Goal: Find specific page/section

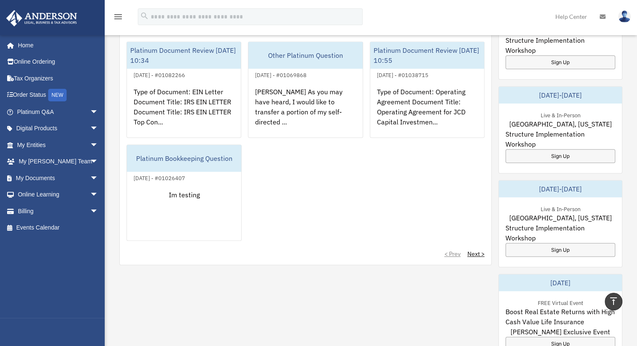
scroll to position [335, 0]
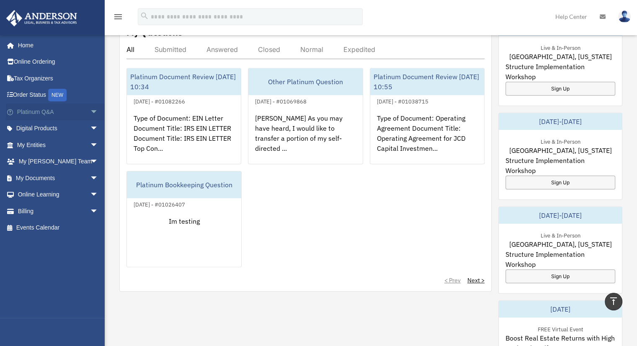
click at [90, 111] on span "arrow_drop_down" at bounding box center [98, 111] width 17 height 17
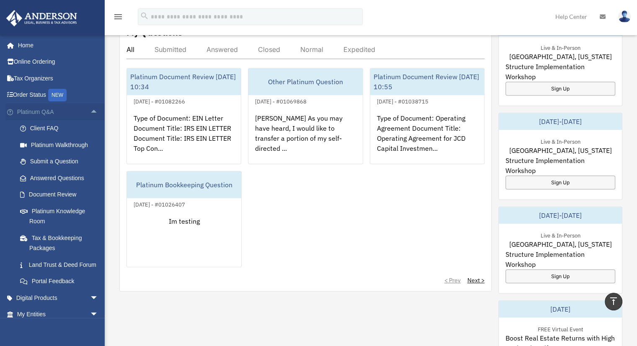
click at [90, 111] on span "arrow_drop_up" at bounding box center [98, 111] width 17 height 17
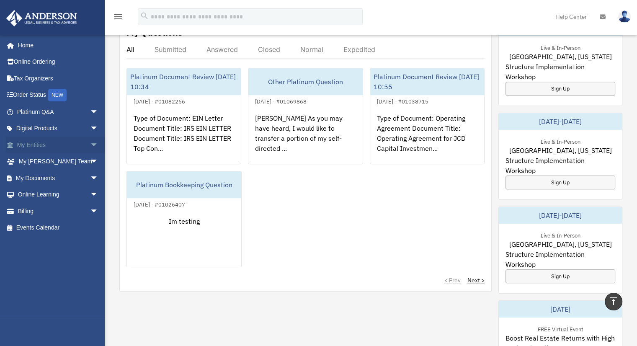
click at [90, 146] on span "arrow_drop_down" at bounding box center [98, 144] width 17 height 17
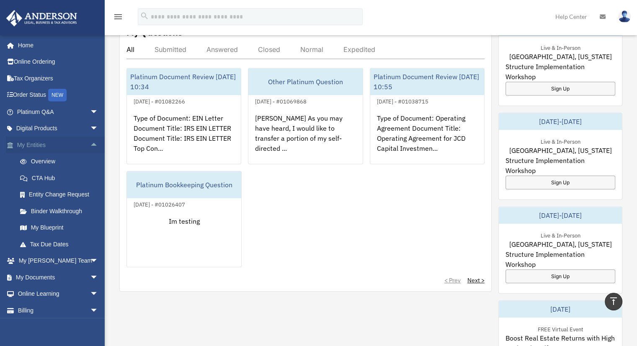
click at [90, 146] on span "arrow_drop_up" at bounding box center [98, 144] width 17 height 17
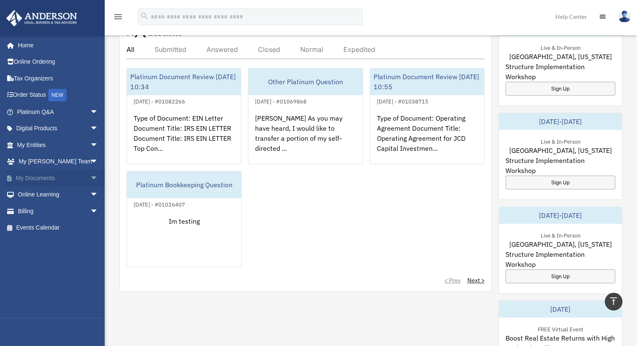
click at [90, 175] on span "arrow_drop_down" at bounding box center [98, 178] width 17 height 17
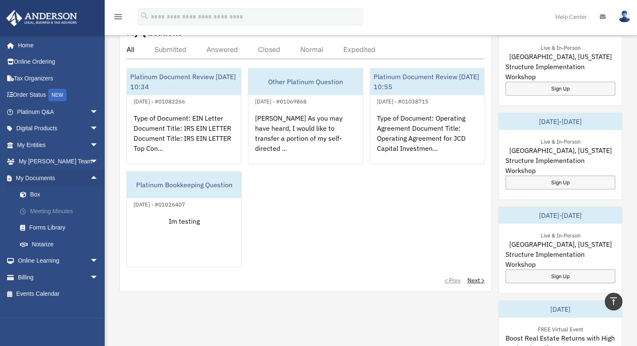
click at [50, 214] on link "Meeting Minutes" at bounding box center [61, 211] width 99 height 17
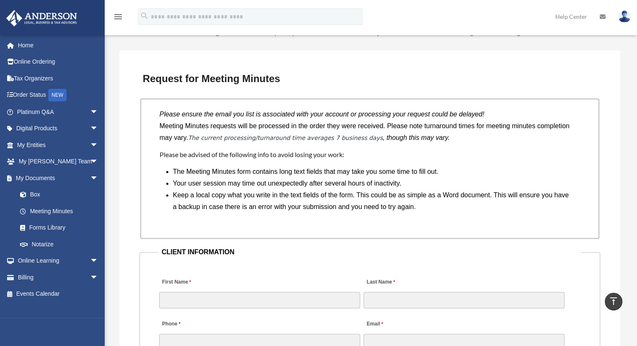
scroll to position [753, 0]
